Goal: Task Accomplishment & Management: Manage account settings

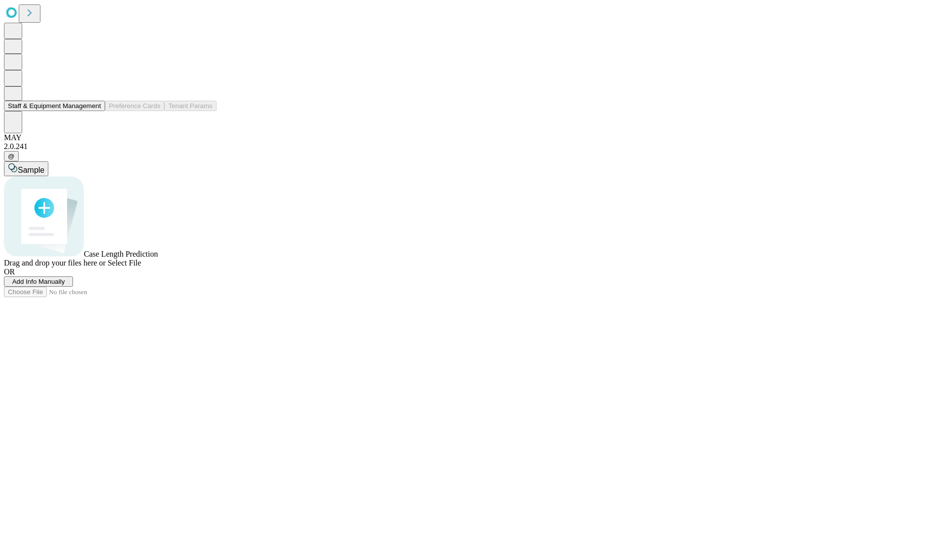
click at [94, 111] on button "Staff & Equipment Management" at bounding box center [54, 106] width 101 height 10
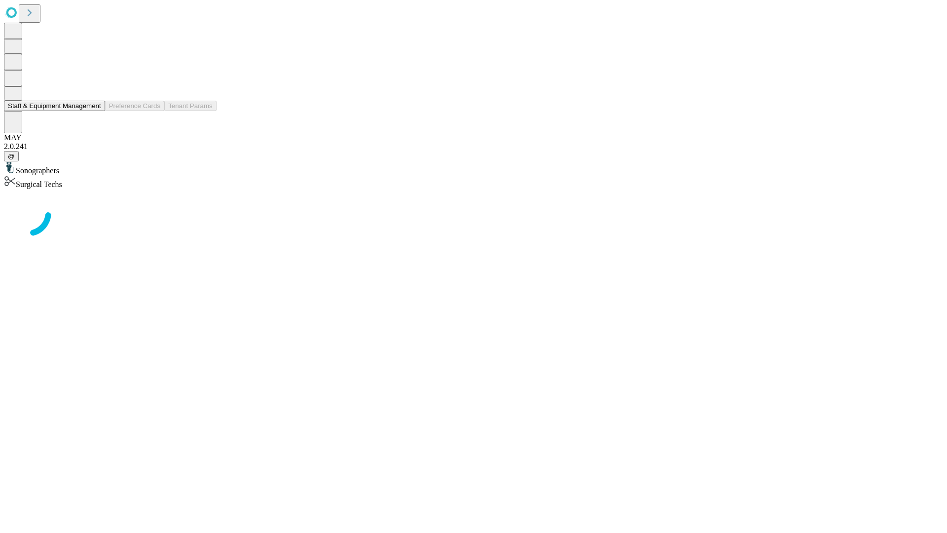
click at [94, 111] on button "Staff & Equipment Management" at bounding box center [54, 106] width 101 height 10
